Goal: Task Accomplishment & Management: Use online tool/utility

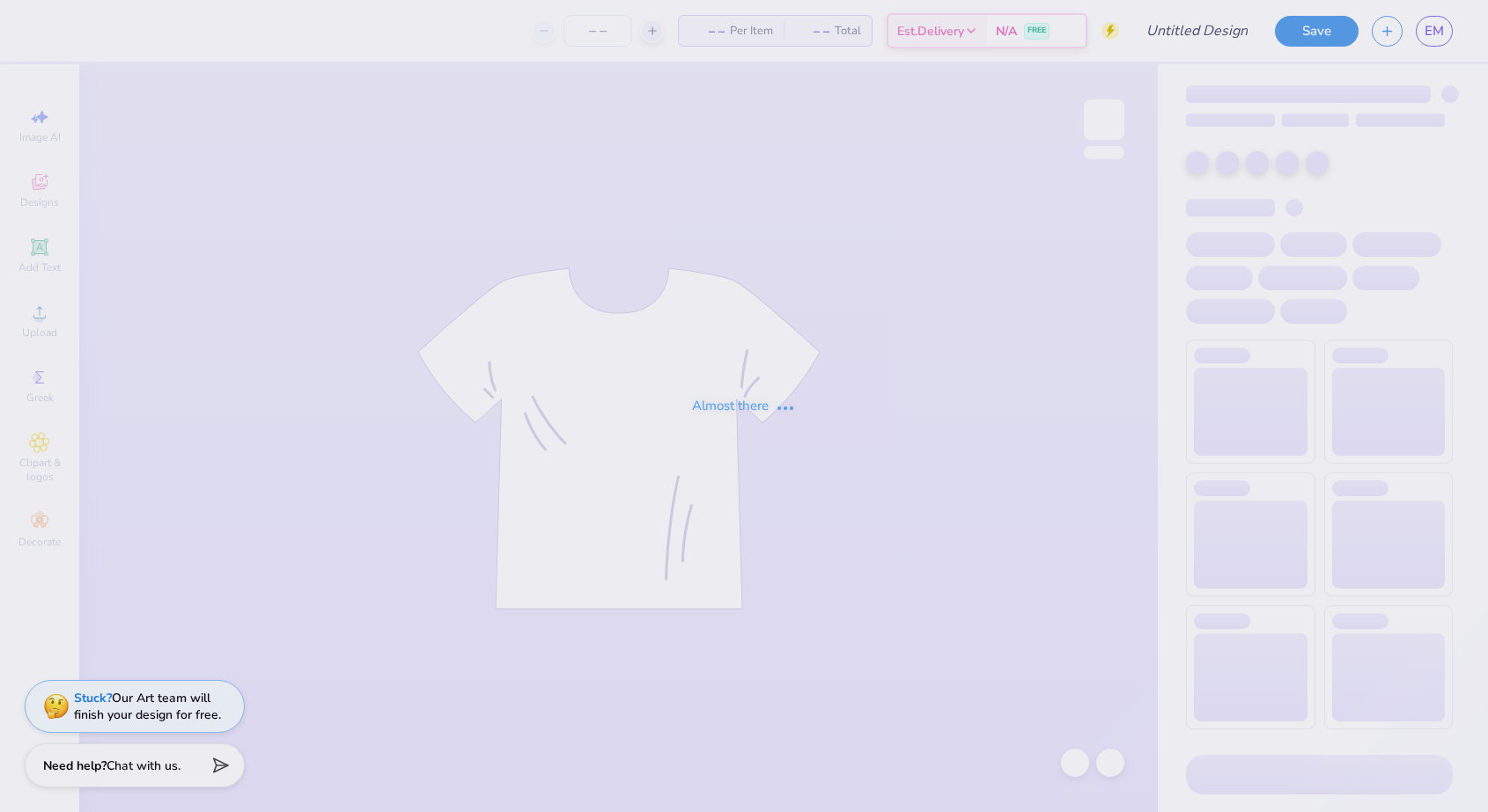
type input "Victory Formal Tri Delta"
type input "12"
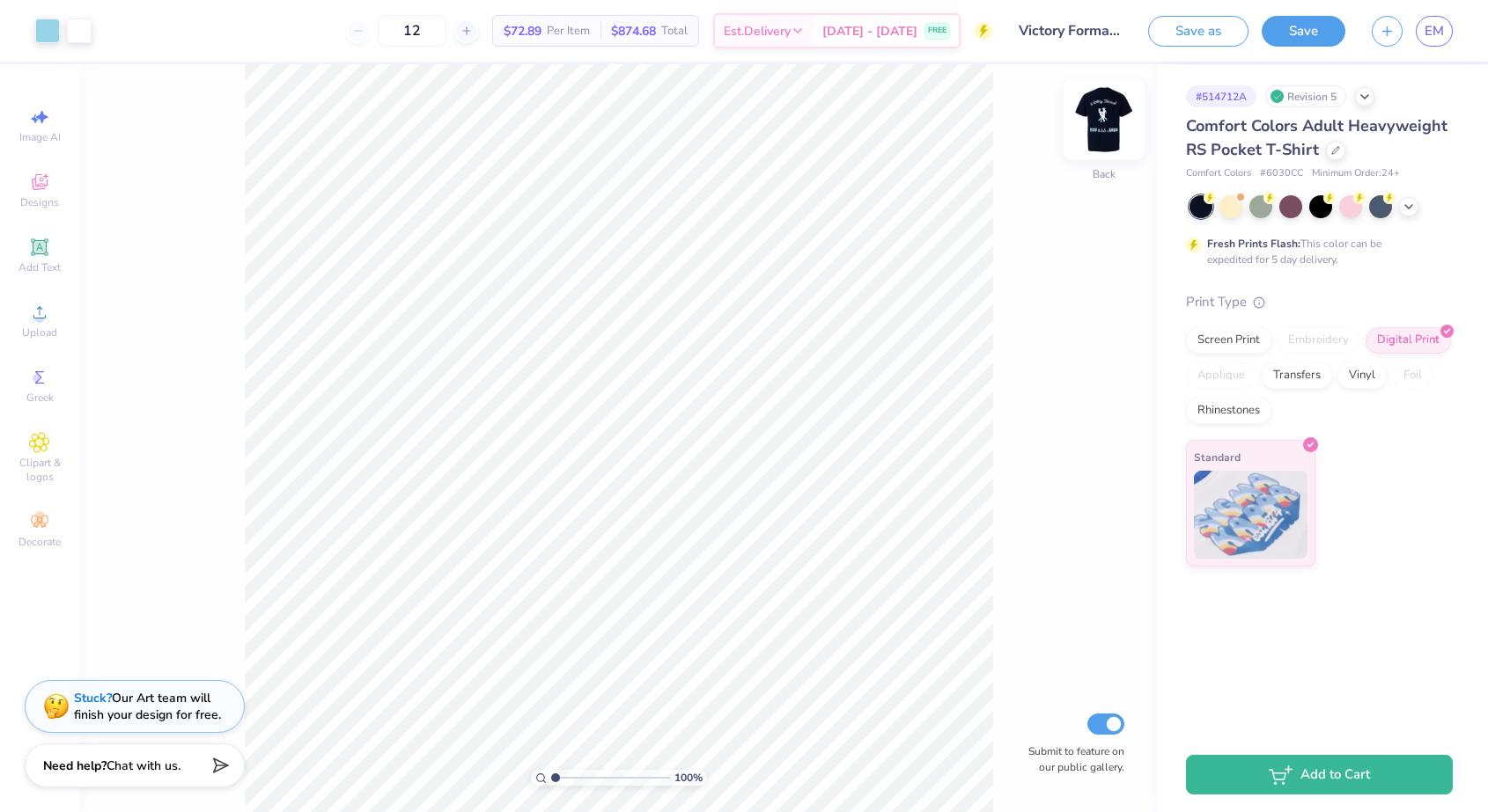
click at [1119, 118] on img at bounding box center [1104, 120] width 70 height 70
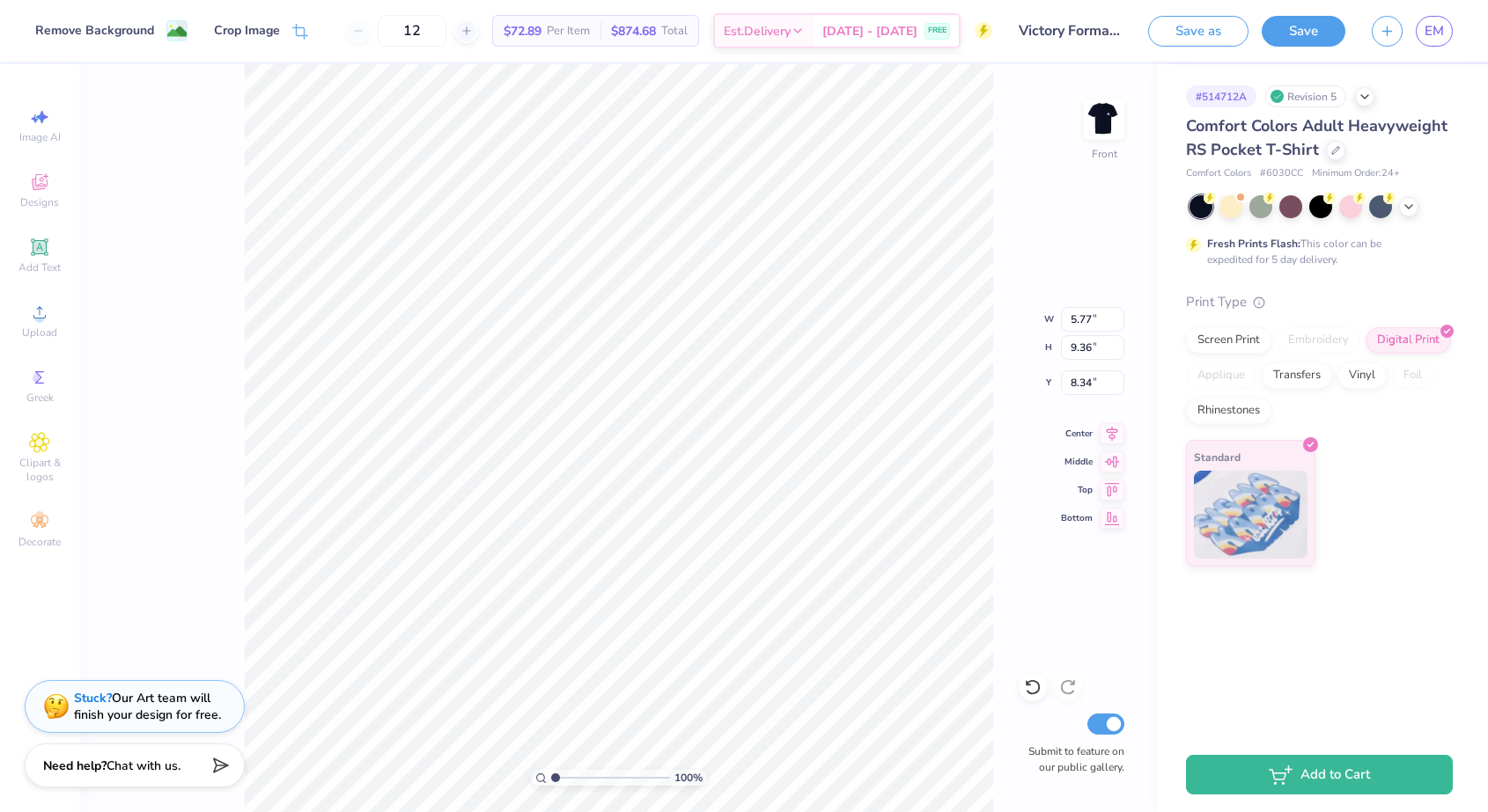
type input "5.77"
type input "9.36"
type input "7.27"
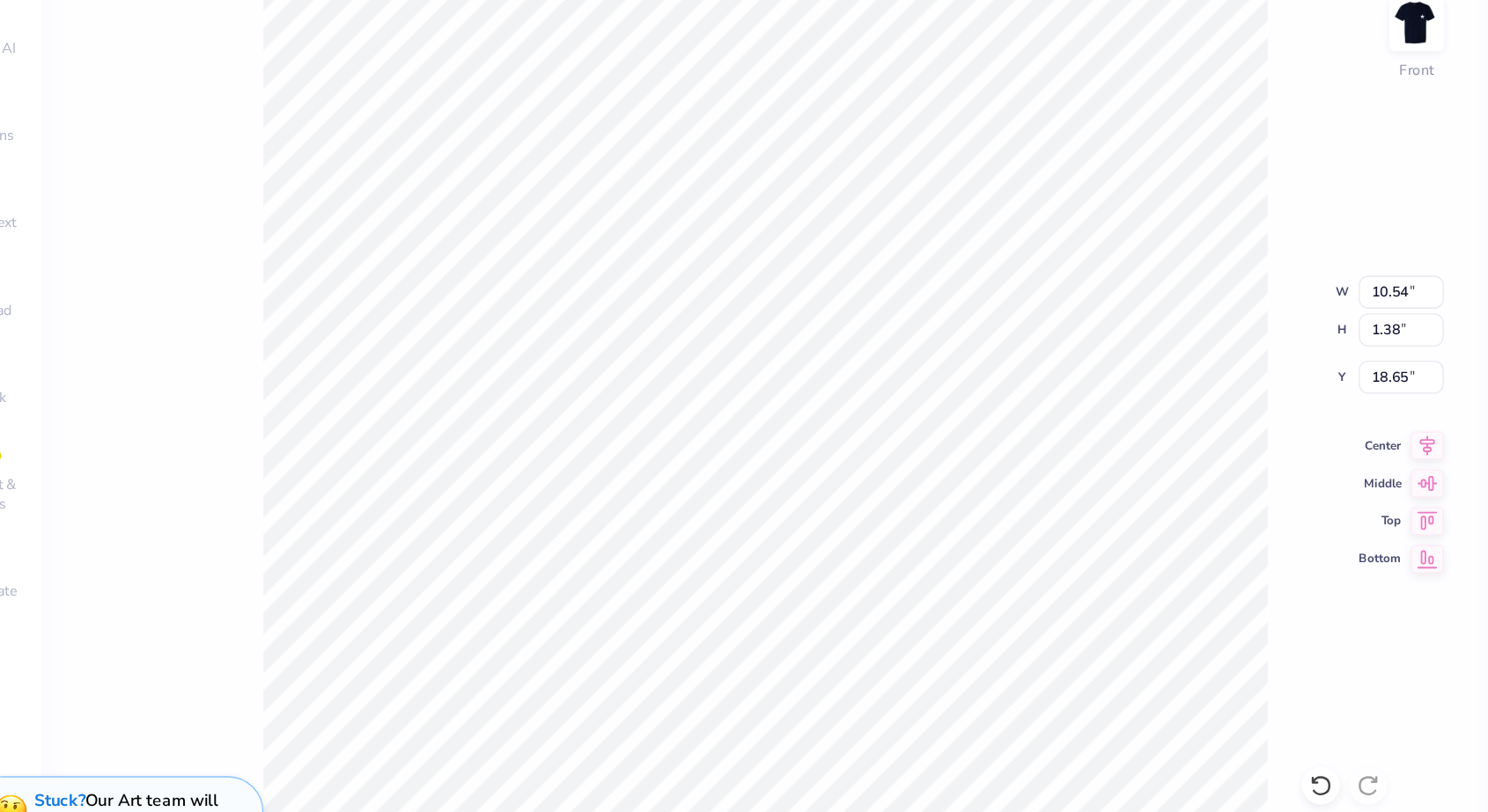
type input "10.54"
type input "1.38"
type input "18.65"
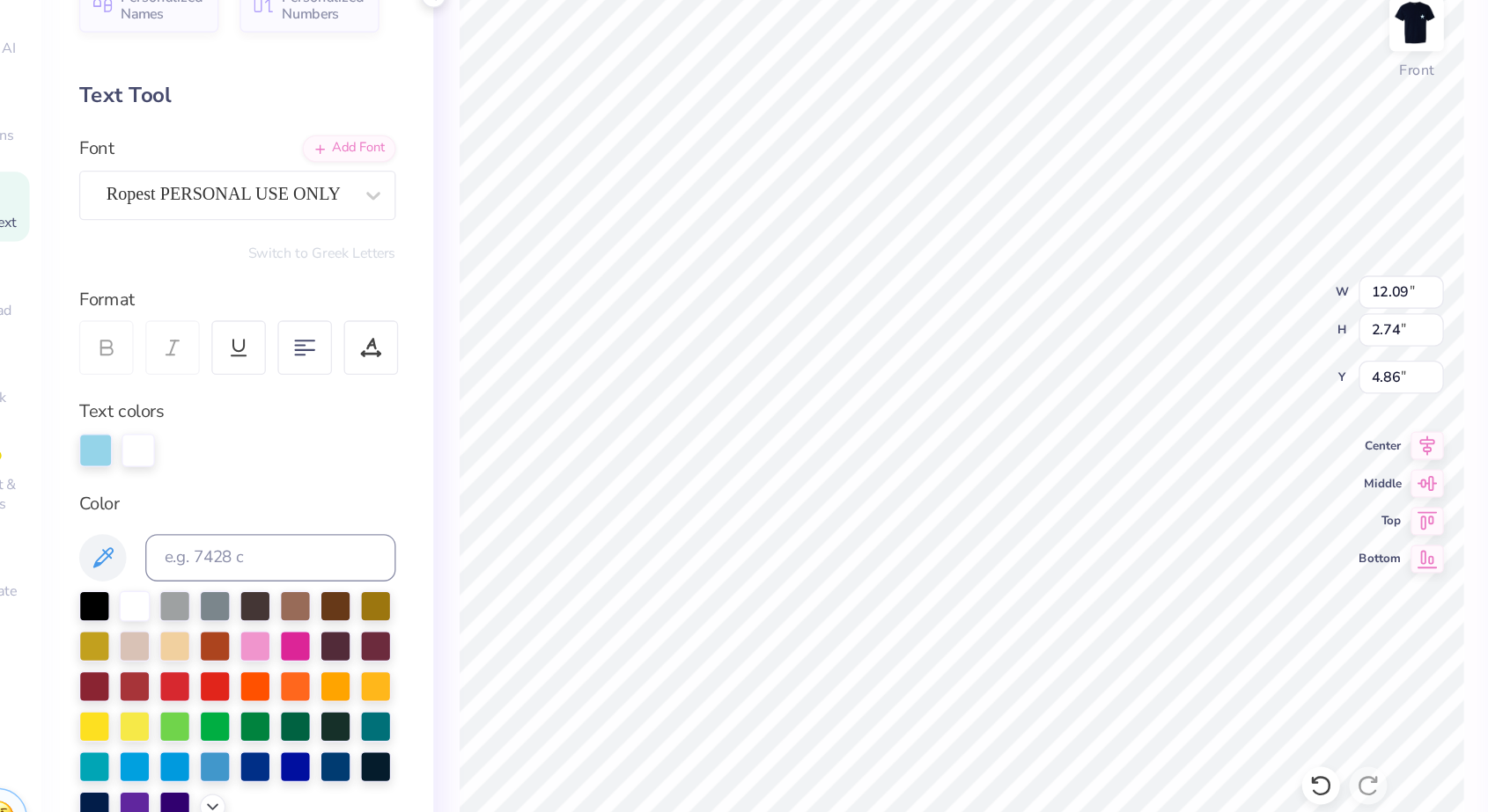
scroll to position [0, 5]
type textarea "Victory Formal '"
type input "0.69"
type input "1.12"
type input "17.78"
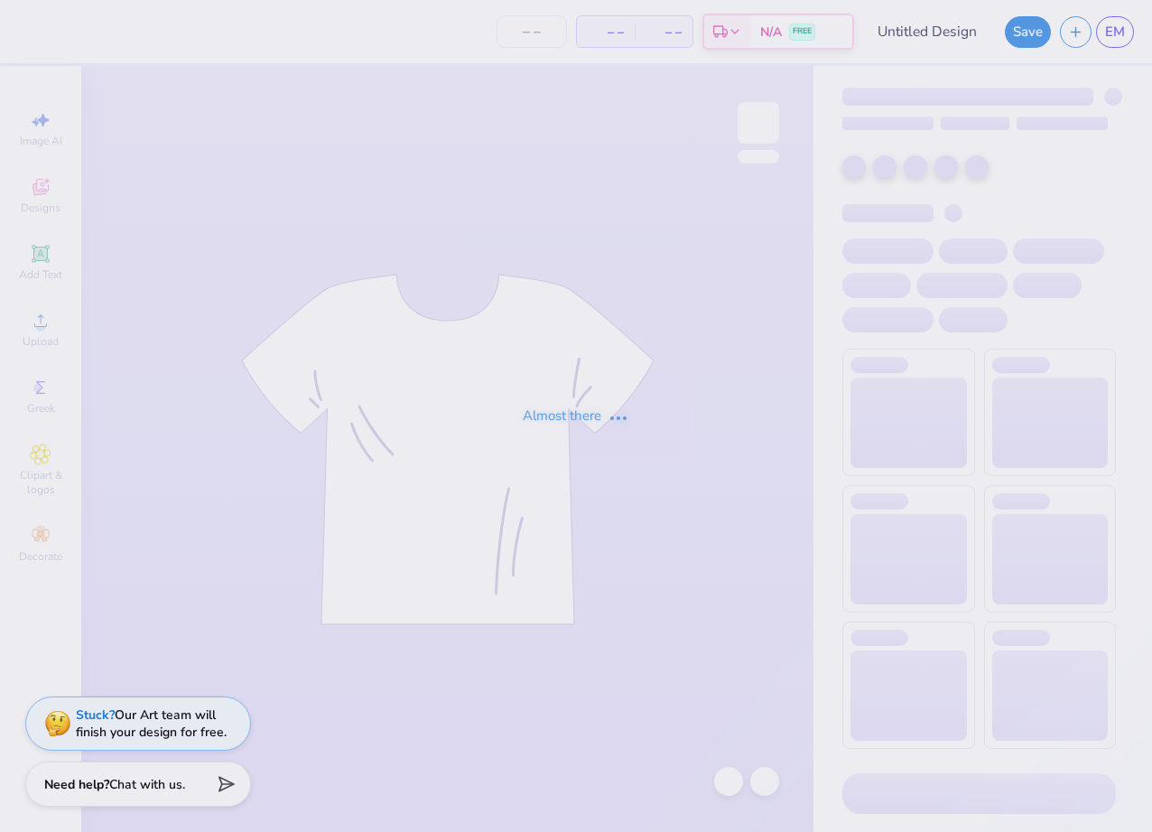
type input "Victory Formal Tri Delta"
type input "12"
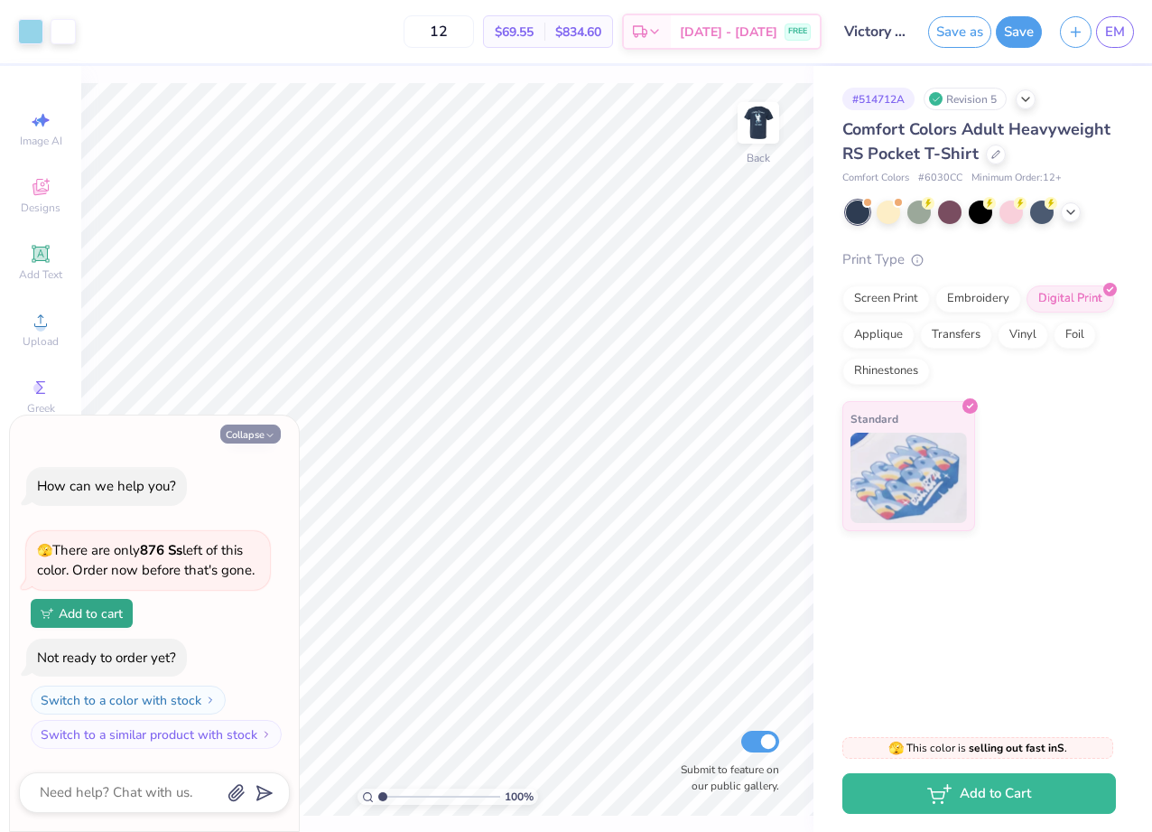
click at [261, 434] on button "Collapse" at bounding box center [250, 433] width 60 height 19
type textarea "x"
